Goal: Information Seeking & Learning: Learn about a topic

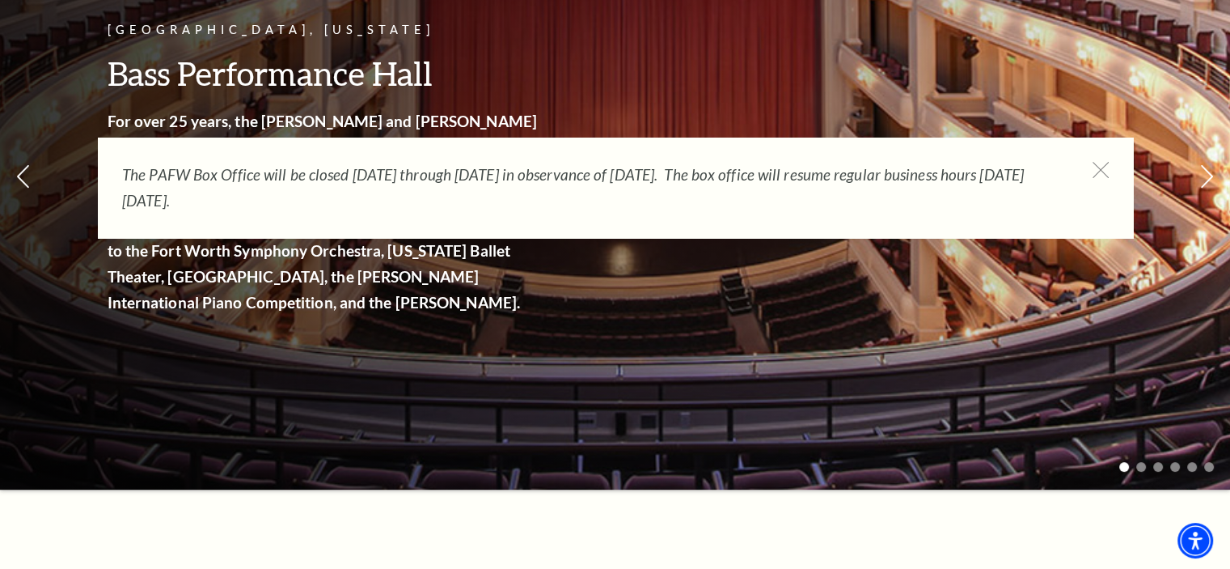
scroll to position [226, 0]
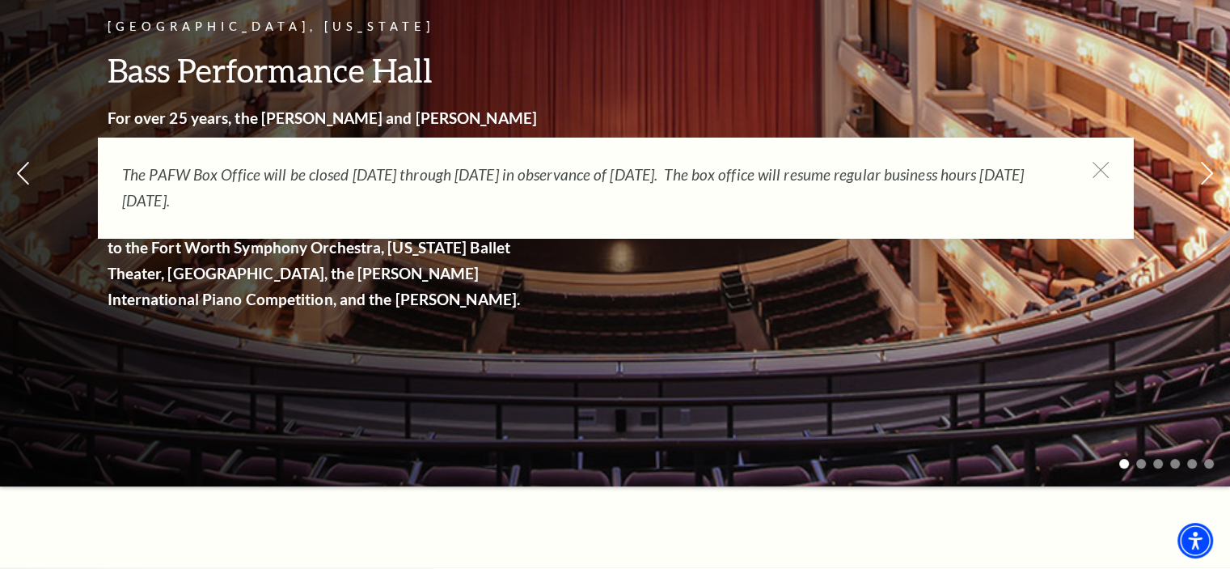
click at [1117, 169] on div "The PAFW Box Office will be closed Saturday, August 30th through Monday, Septem…" at bounding box center [615, 188] width 1035 height 100
click at [1104, 169] on icon at bounding box center [1100, 170] width 20 height 20
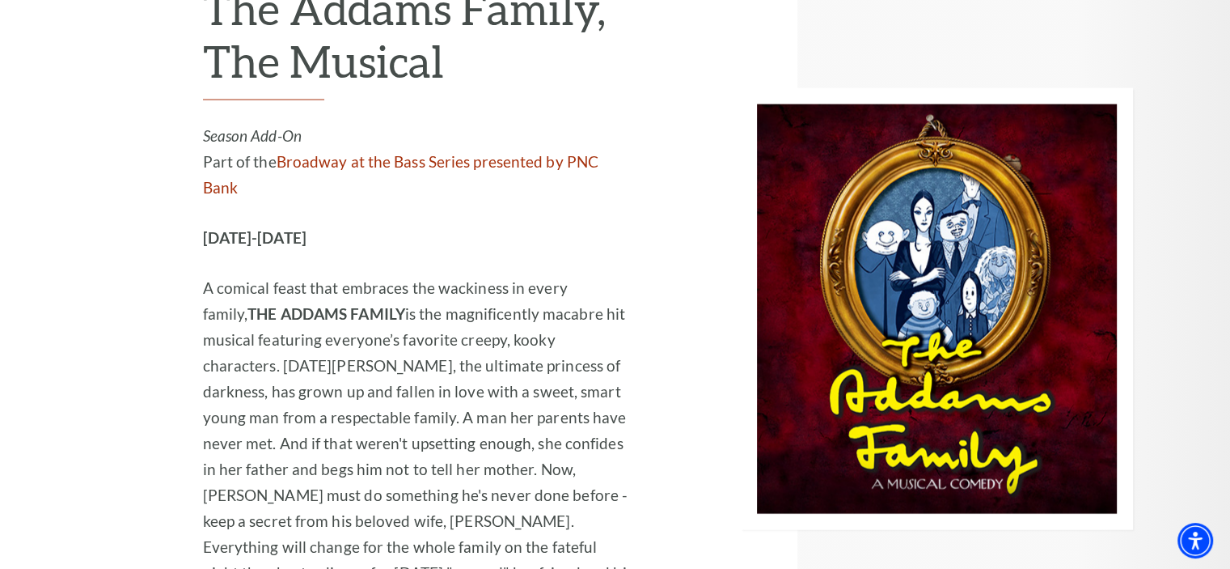
scroll to position [3397, 0]
